Goal: Task Accomplishment & Management: Manage account settings

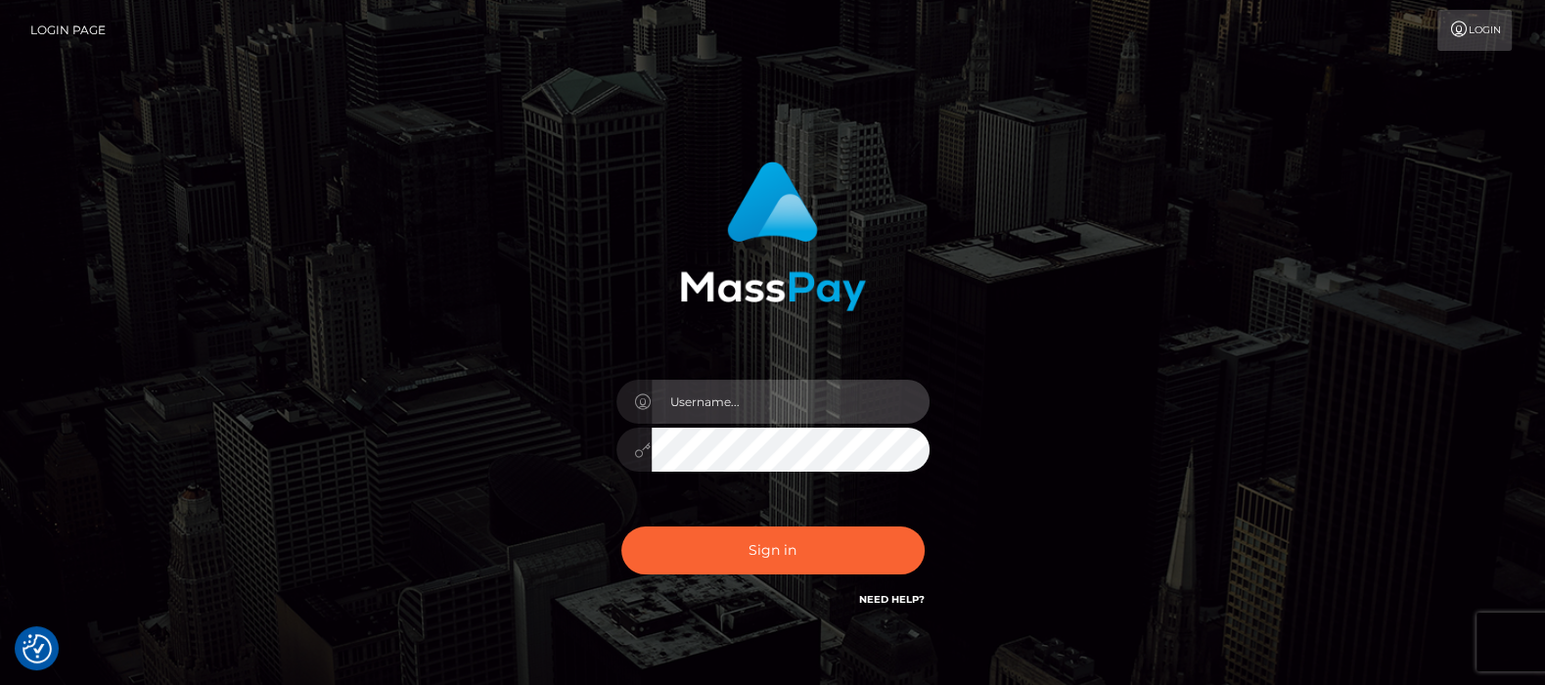
click at [714, 417] on input "text" at bounding box center [790, 402] width 278 height 44
type input "df.es"
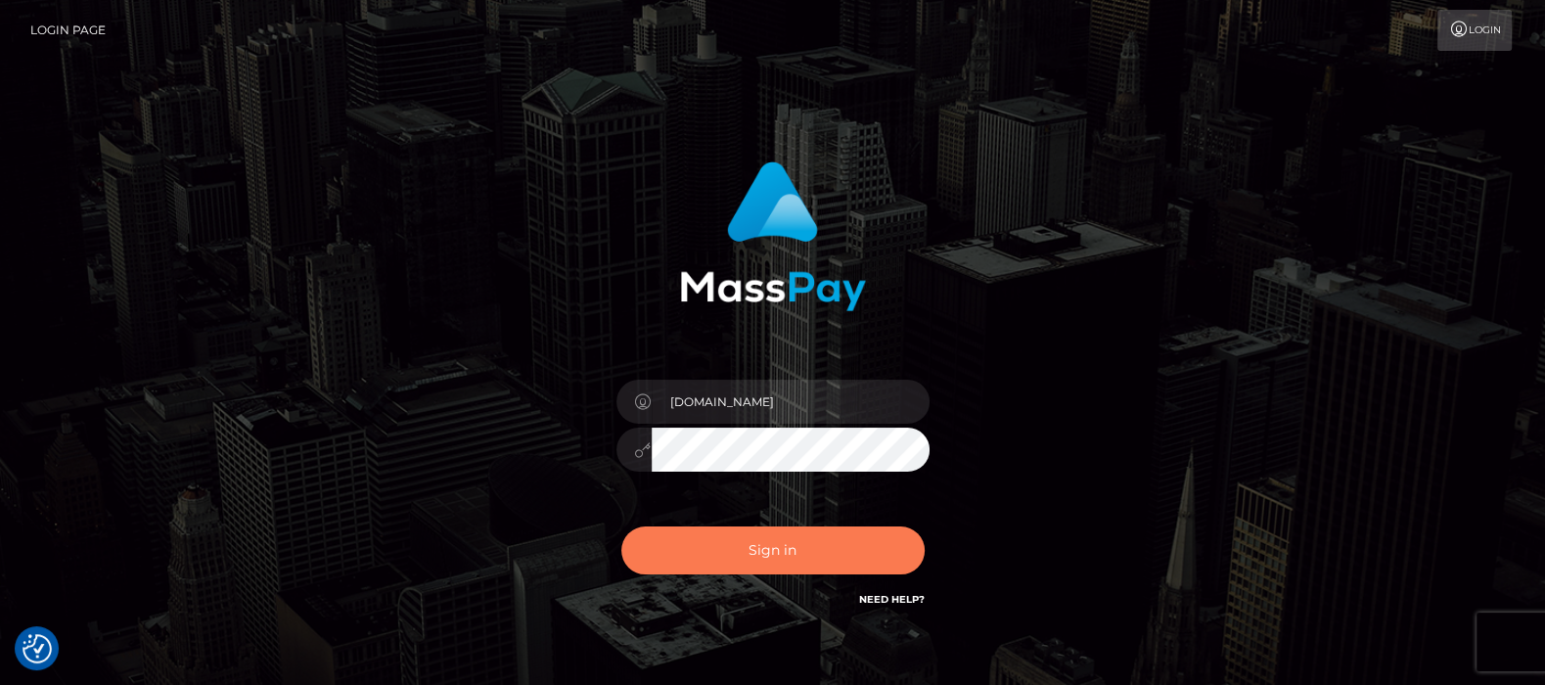
click at [771, 554] on button "Sign in" at bounding box center [772, 550] width 303 height 48
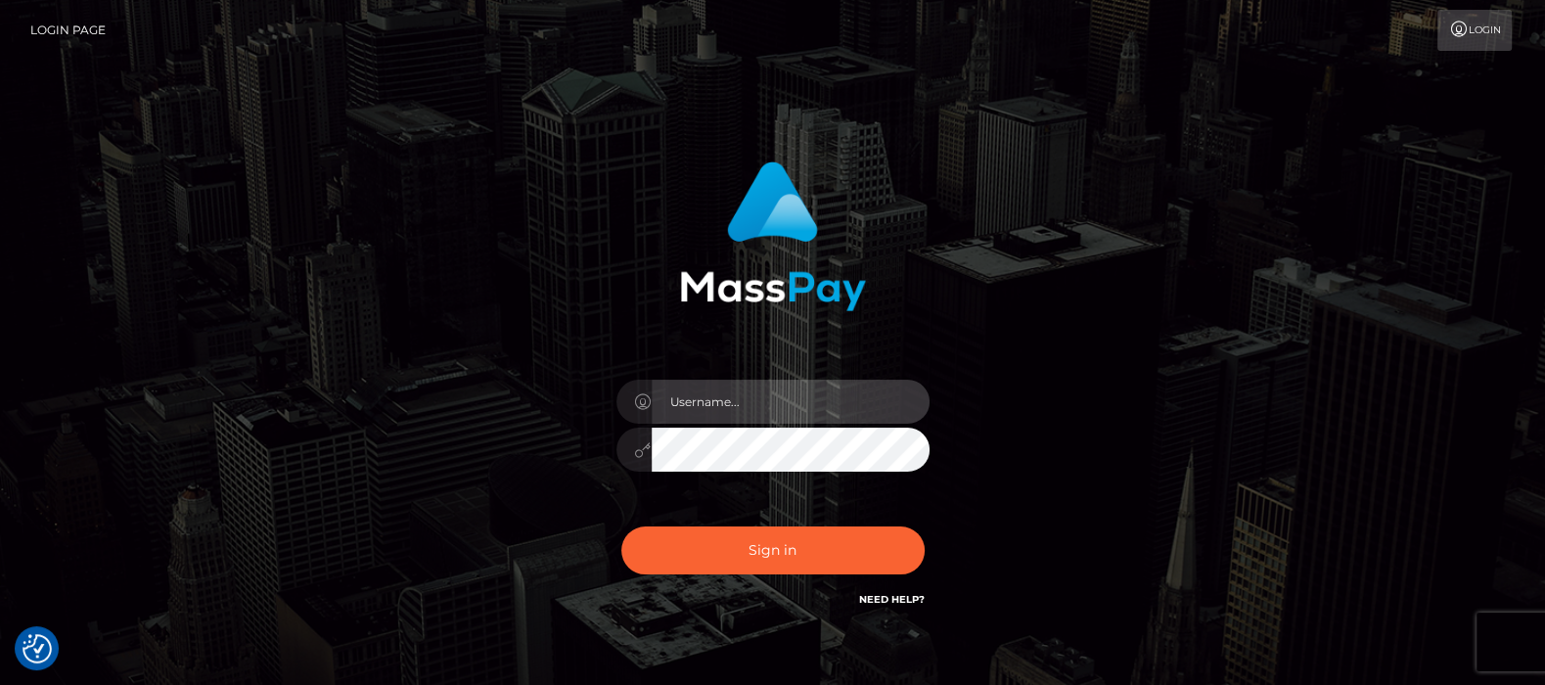
click at [744, 404] on input "text" at bounding box center [790, 402] width 278 height 44
type input "df.es"
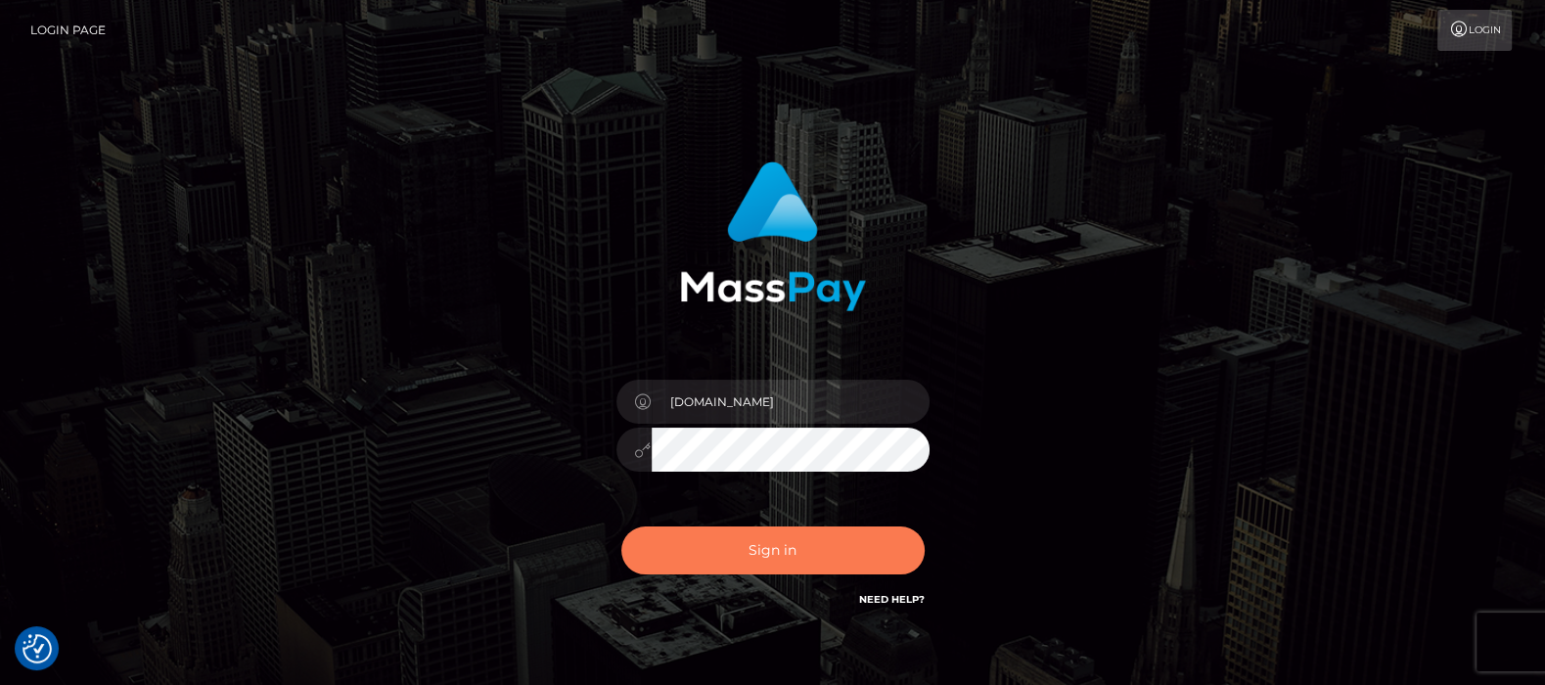
click at [761, 553] on button "Sign in" at bounding box center [772, 550] width 303 height 48
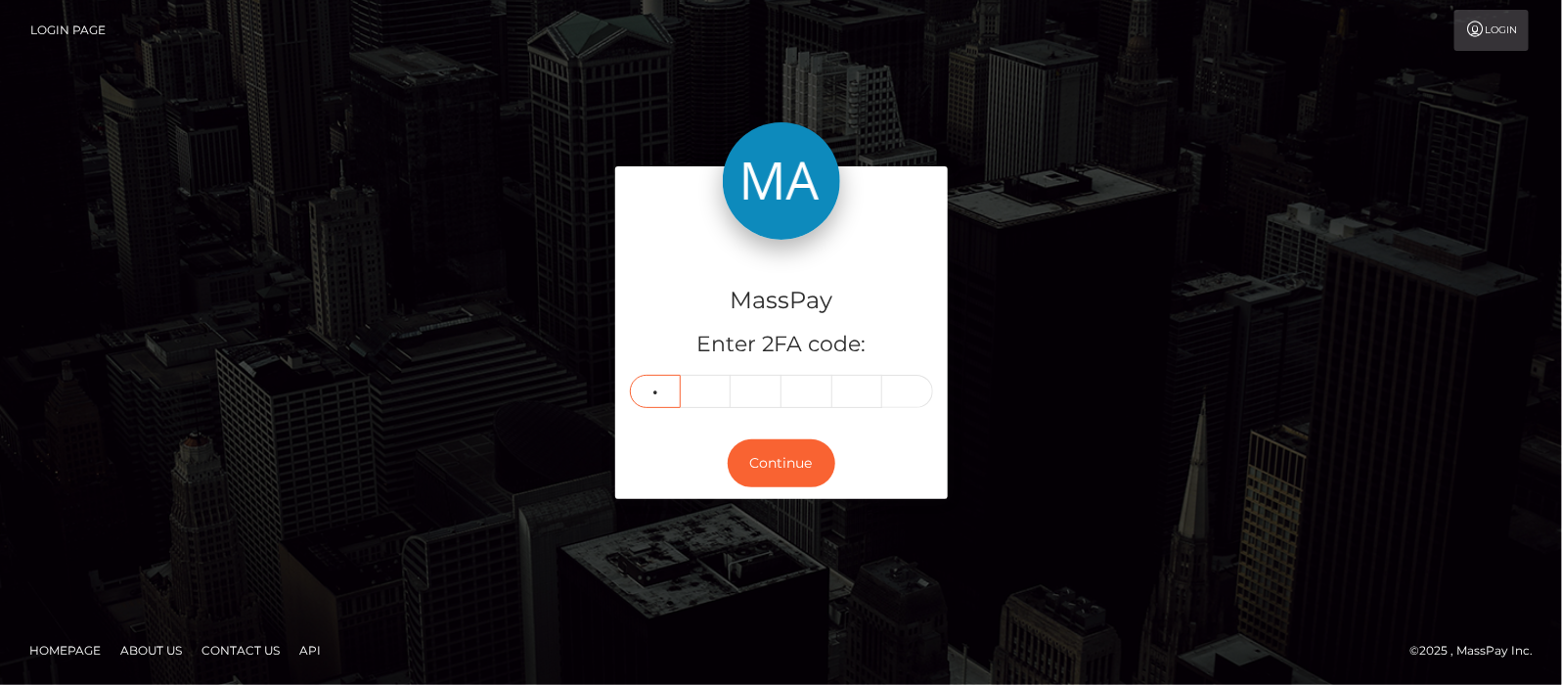
type input "5"
type input "6"
type input "5"
type input "9"
type input "1"
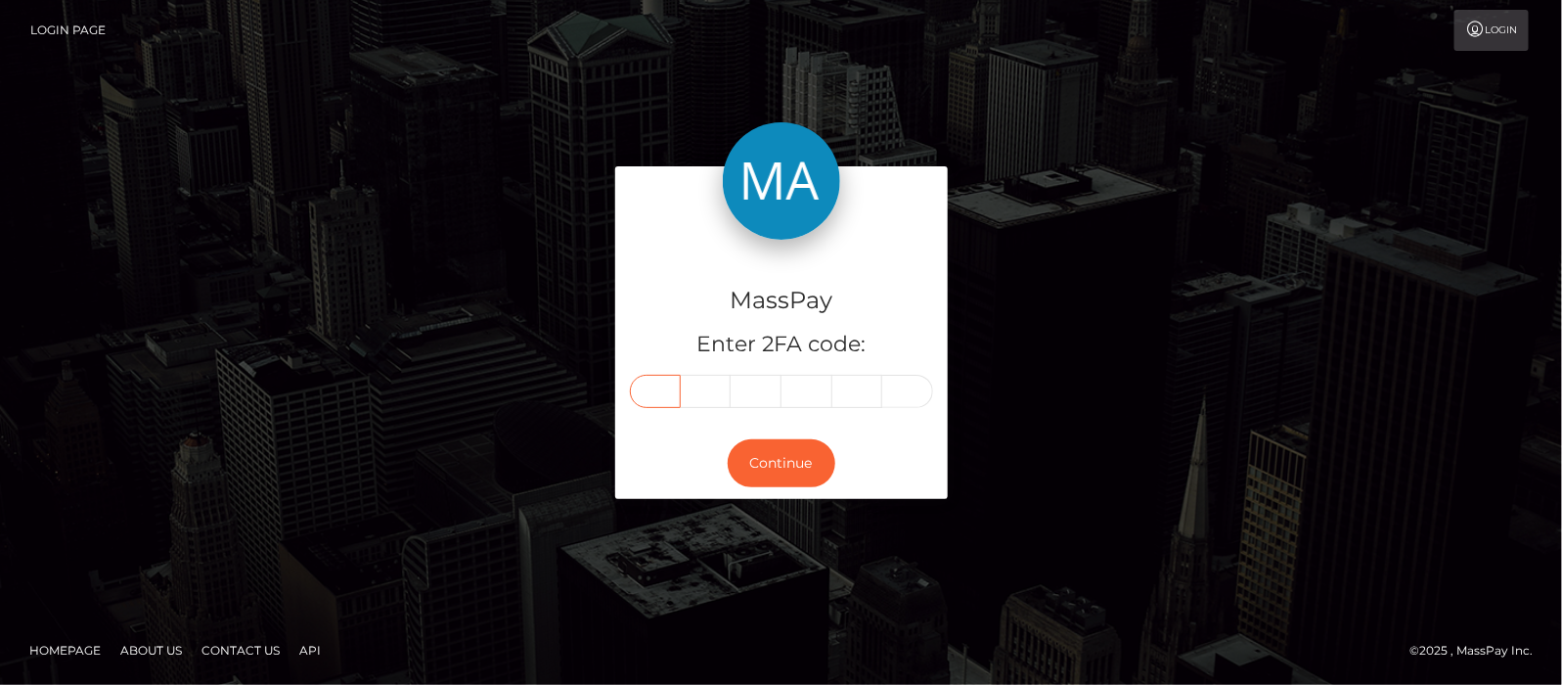
type input "5"
type input "6"
type input "5"
type input "9"
type input "1"
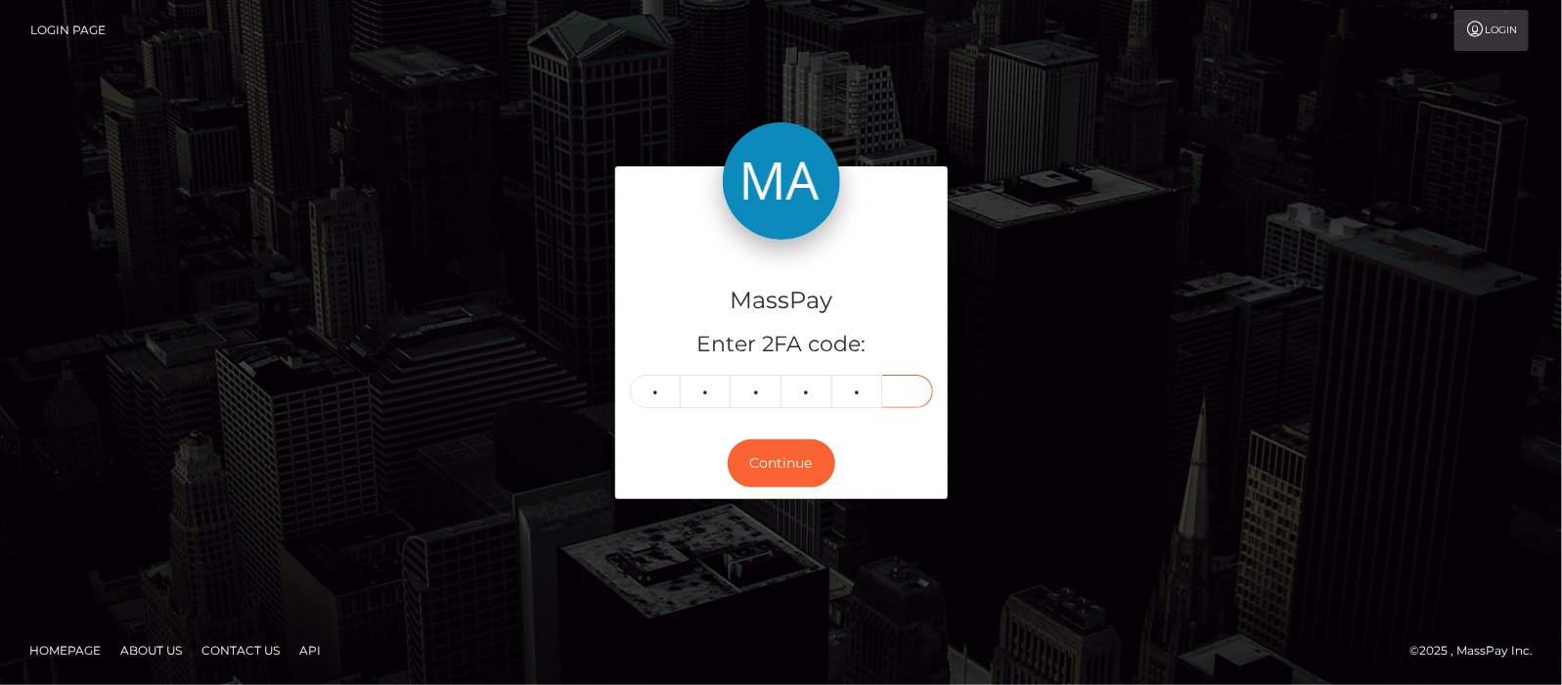
type input "2"
